Goal: Check status

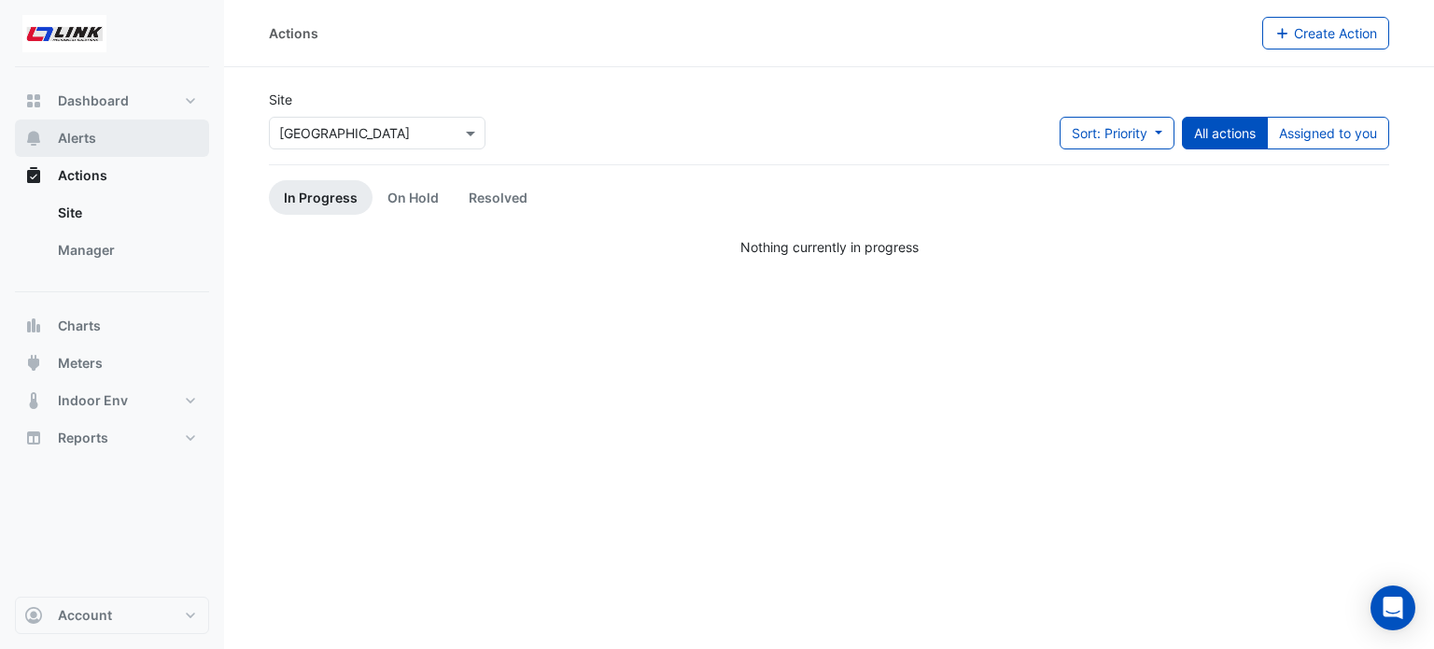
click at [90, 142] on span "Alerts" at bounding box center [77, 138] width 38 height 19
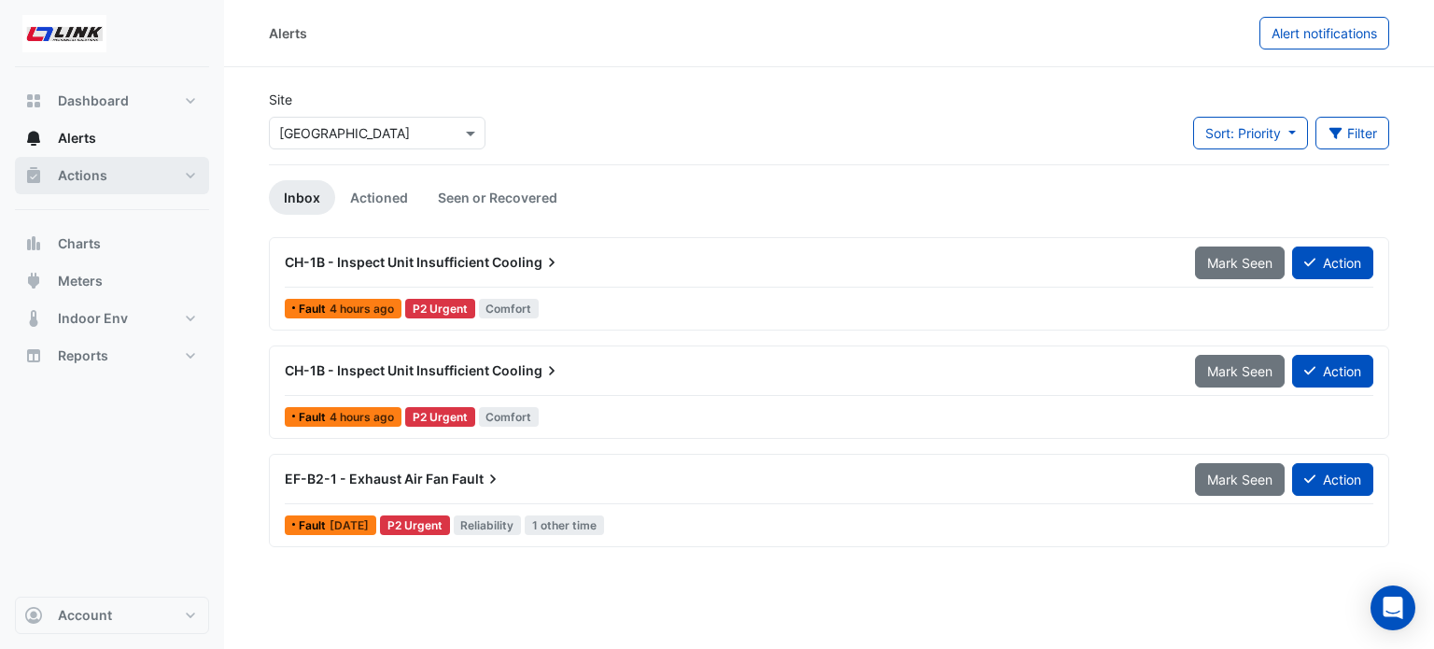
click at [92, 178] on span "Actions" at bounding box center [82, 175] width 49 height 19
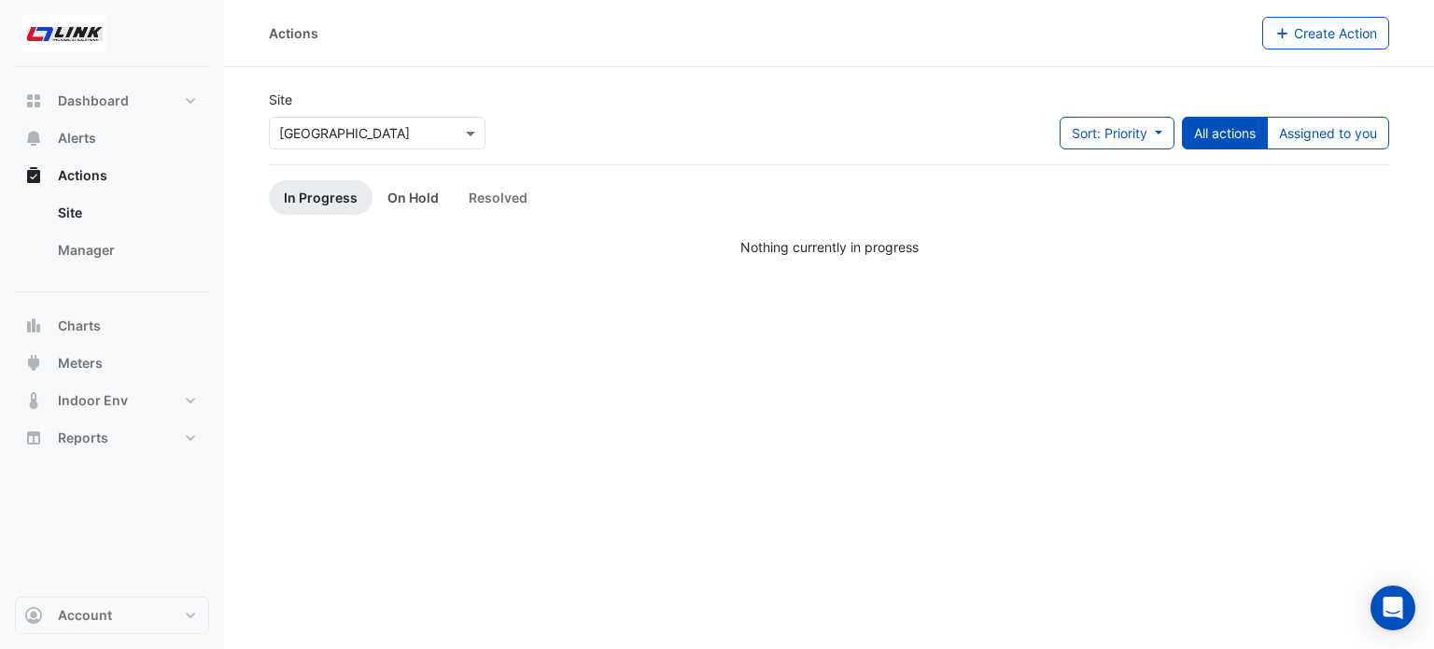
click at [404, 204] on link "On Hold" at bounding box center [412, 197] width 81 height 35
click at [481, 204] on link "Resolved" at bounding box center [498, 197] width 89 height 35
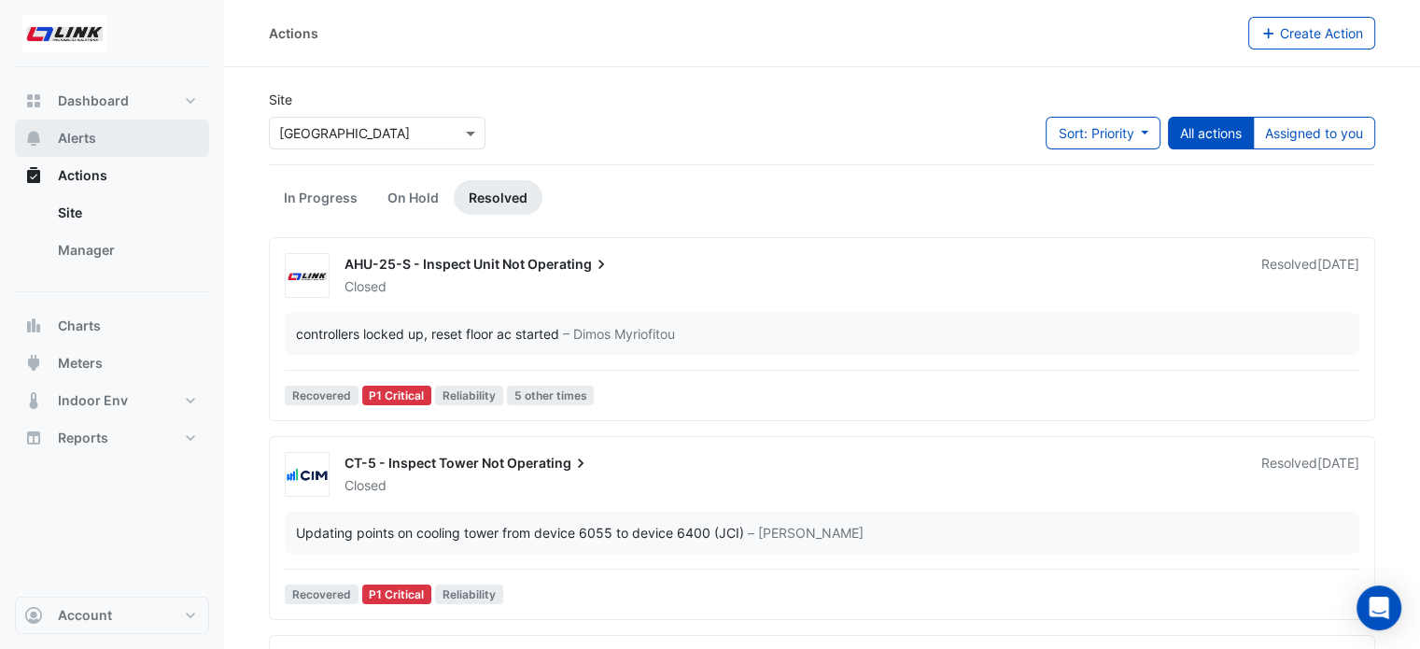
click at [77, 149] on button "Alerts" at bounding box center [112, 137] width 194 height 37
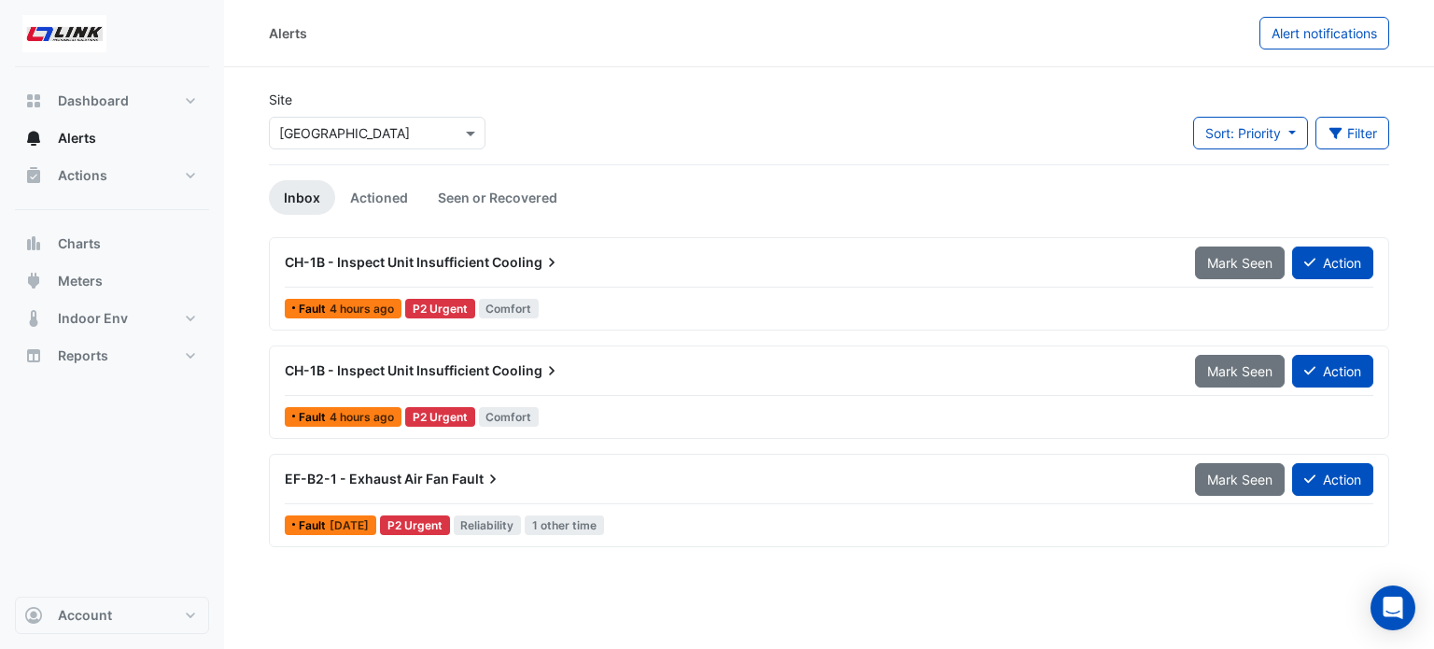
click at [377, 472] on span "EF-B2-1 - Exhaust Air Fan" at bounding box center [367, 479] width 164 height 16
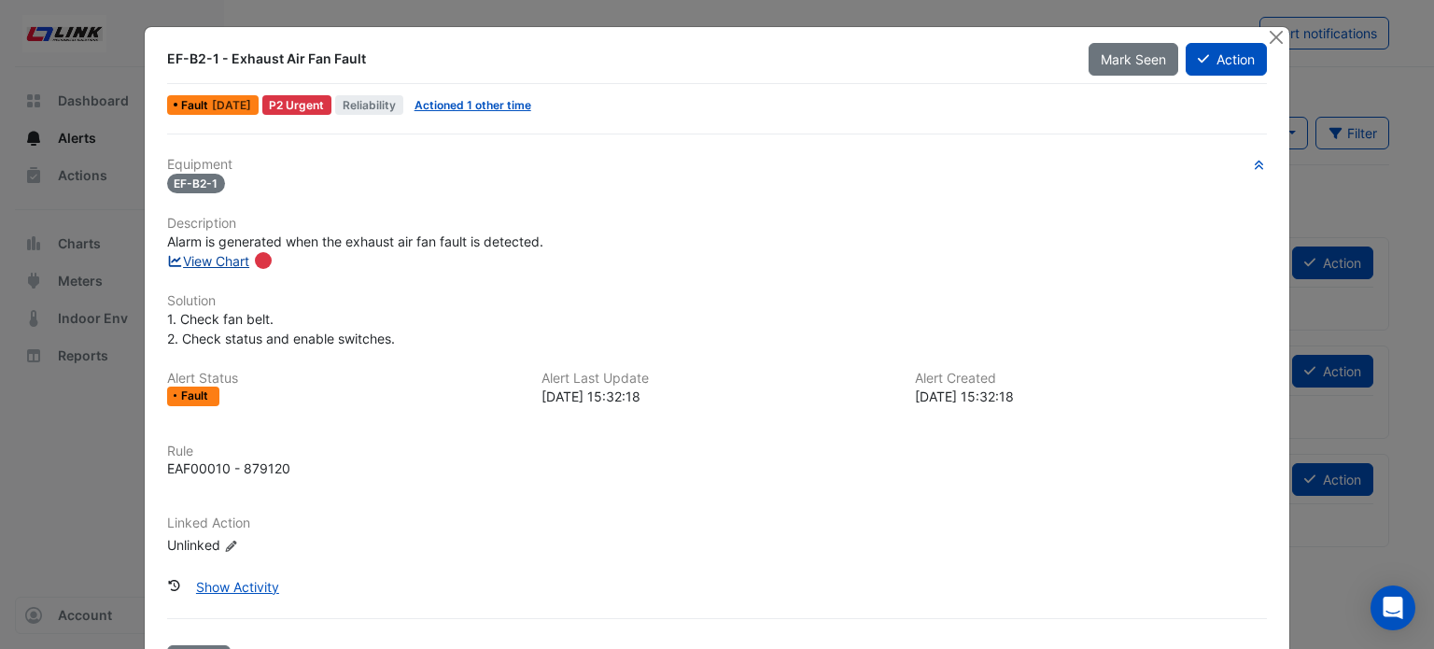
click at [218, 260] on link "View Chart" at bounding box center [208, 261] width 83 height 16
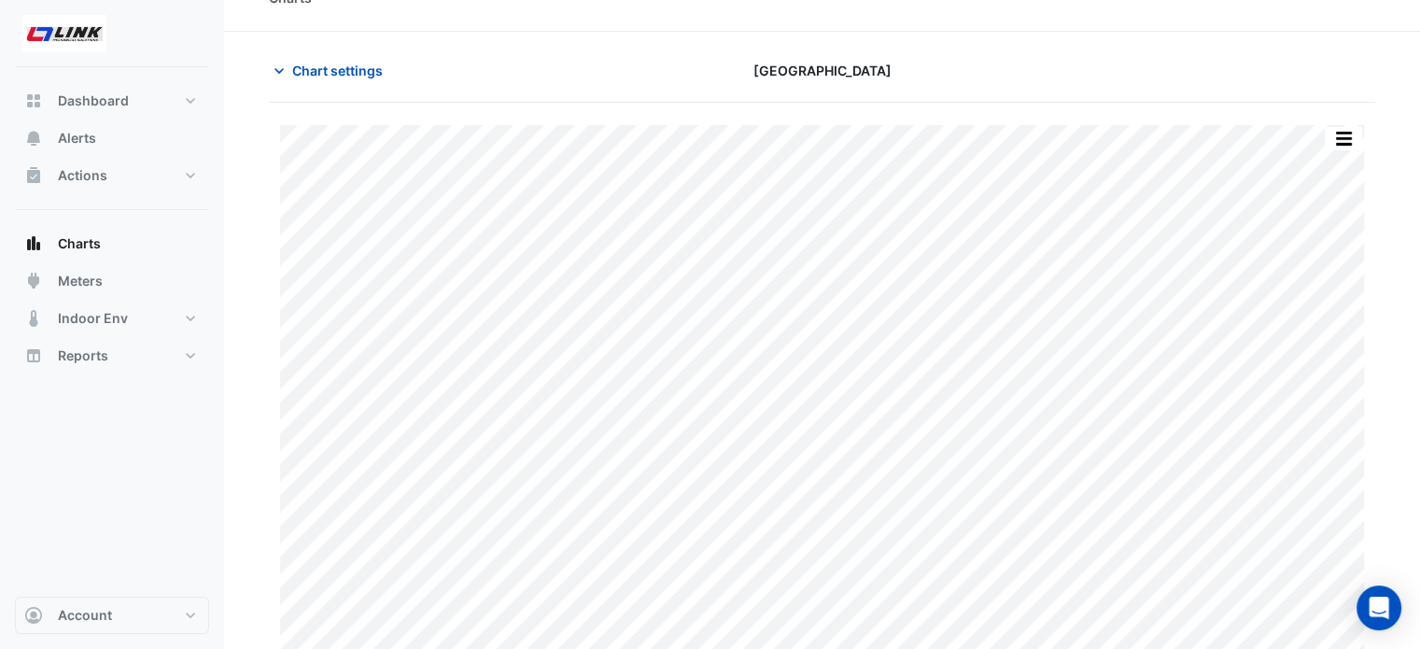
scroll to position [46, 0]
